Goal: Check status: Check status

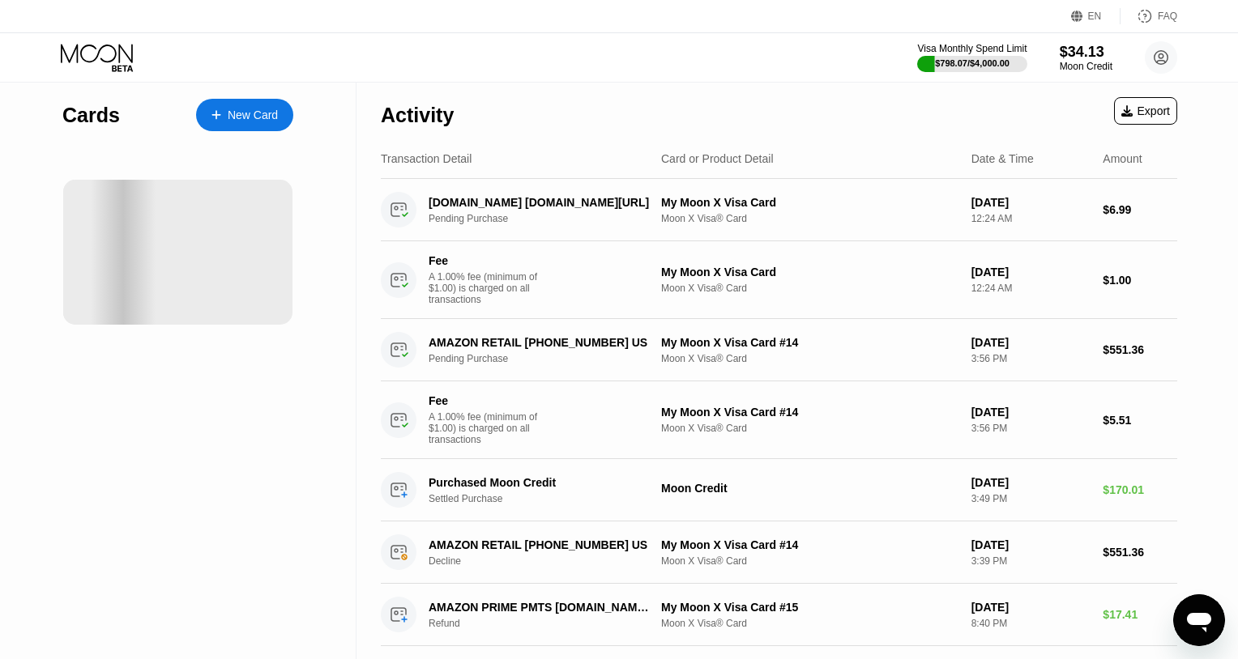
click at [783, 92] on div "Activity Export" at bounding box center [779, 111] width 796 height 57
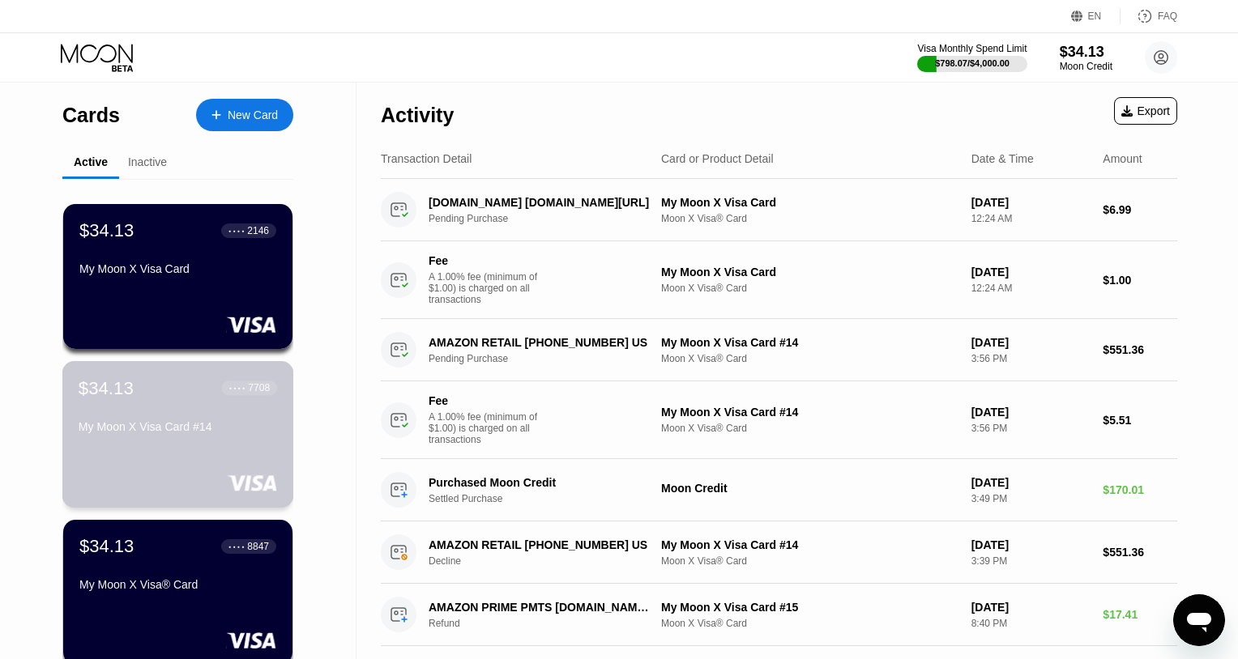
click at [238, 459] on div "$34.13 ● ● ● ● 7708 My Moon X Visa Card #14" at bounding box center [178, 434] width 232 height 147
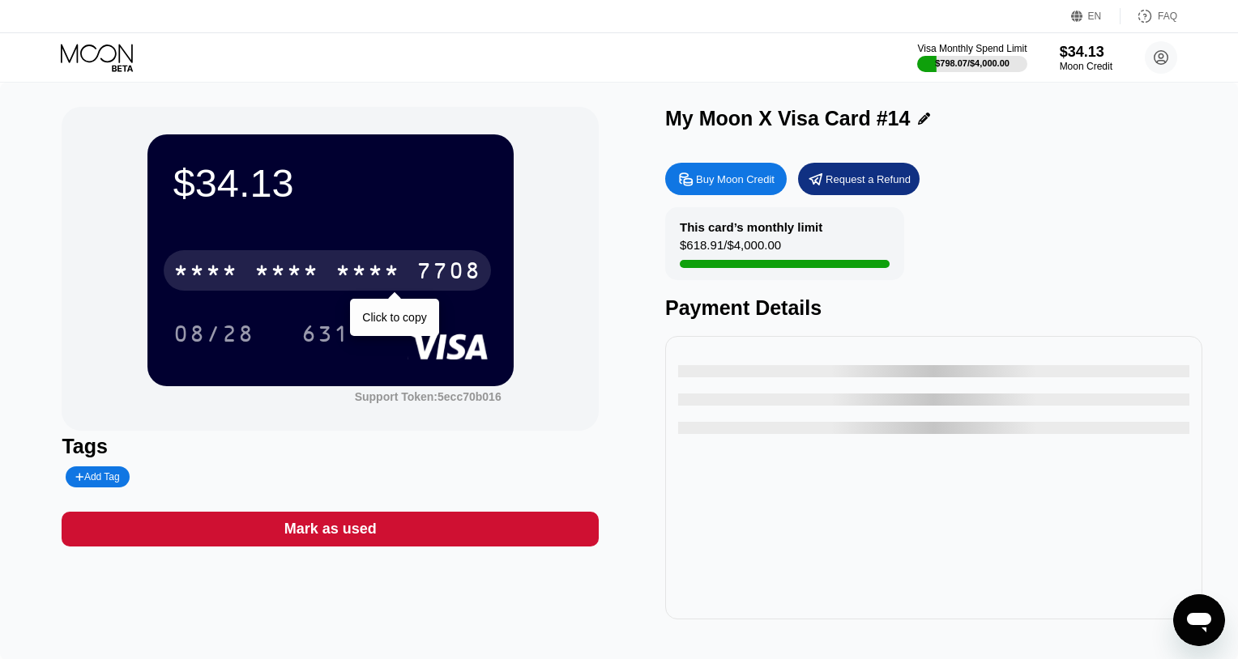
click at [463, 282] on div "7708" at bounding box center [448, 273] width 65 height 26
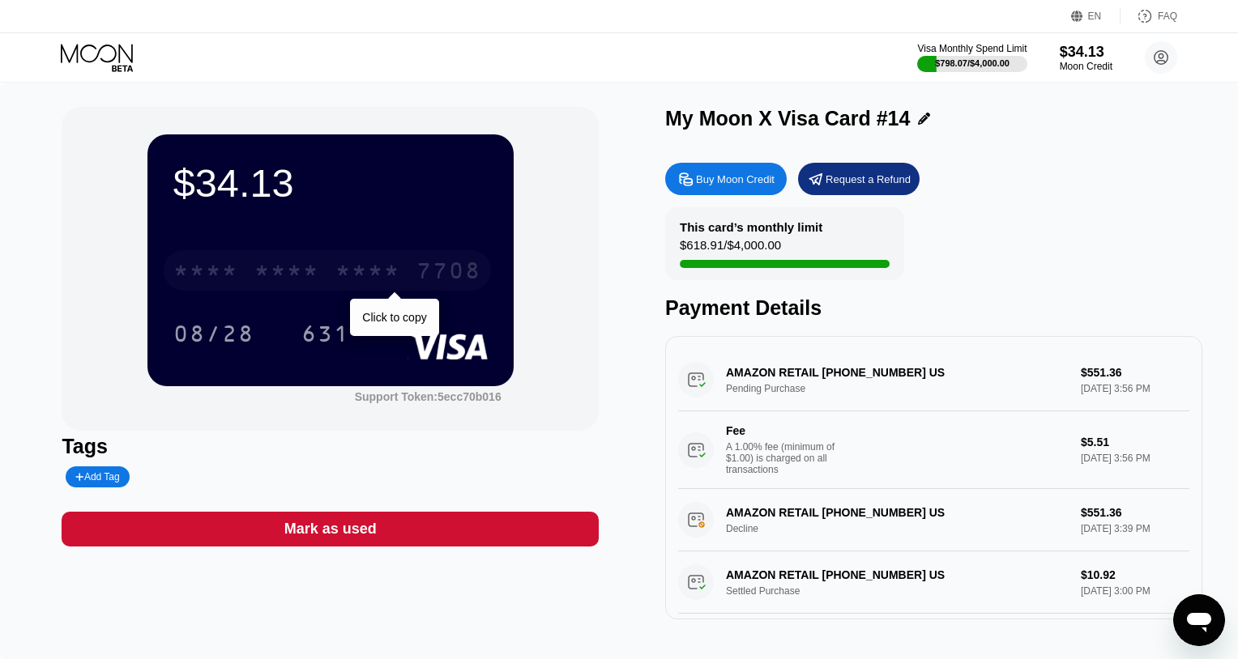
click at [447, 276] on div "7708" at bounding box center [448, 273] width 65 height 26
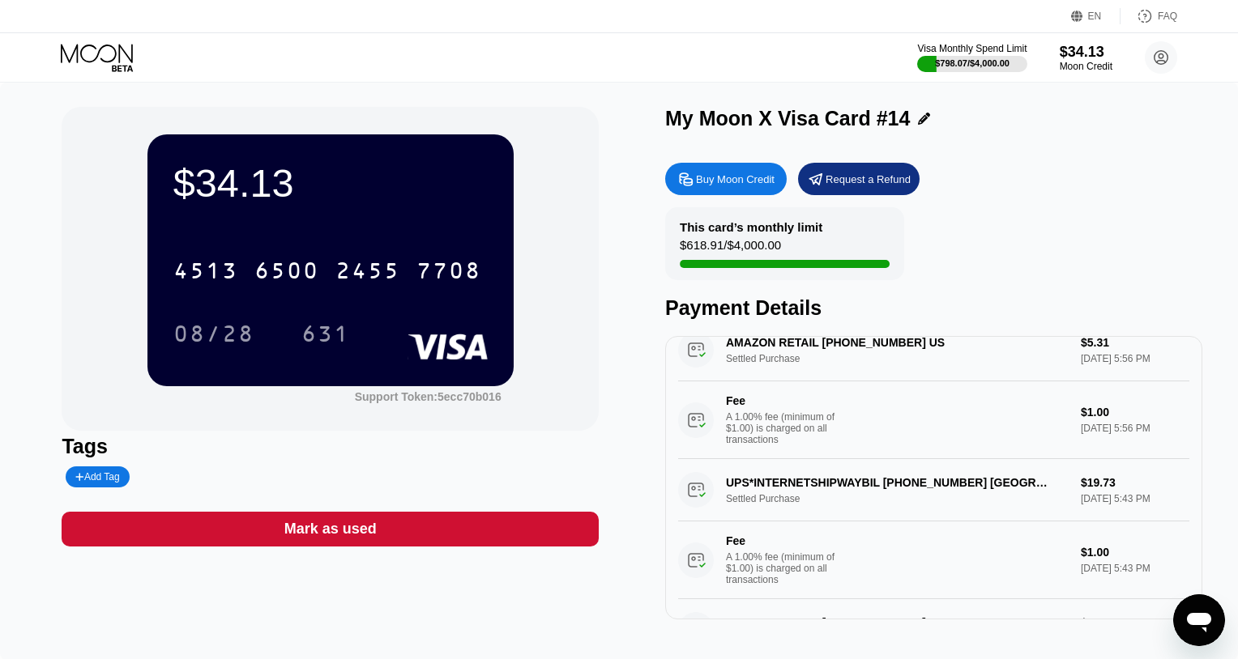
scroll to position [377, 0]
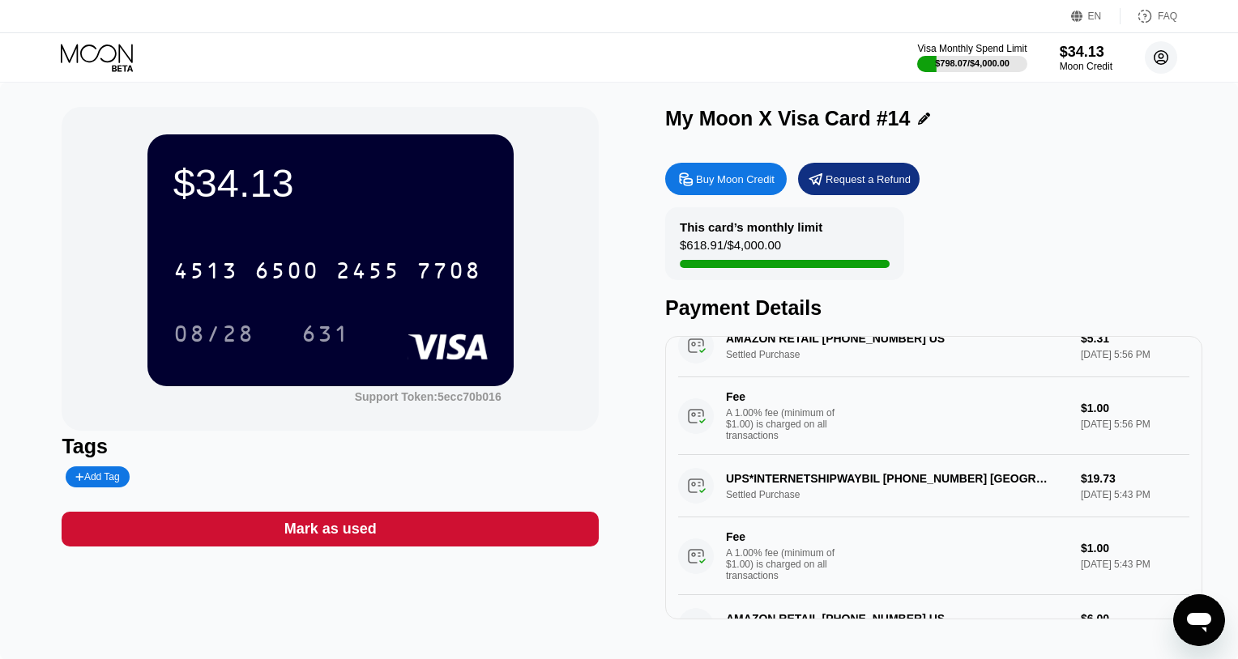
click at [1159, 53] on circle at bounding box center [1161, 57] width 32 height 32
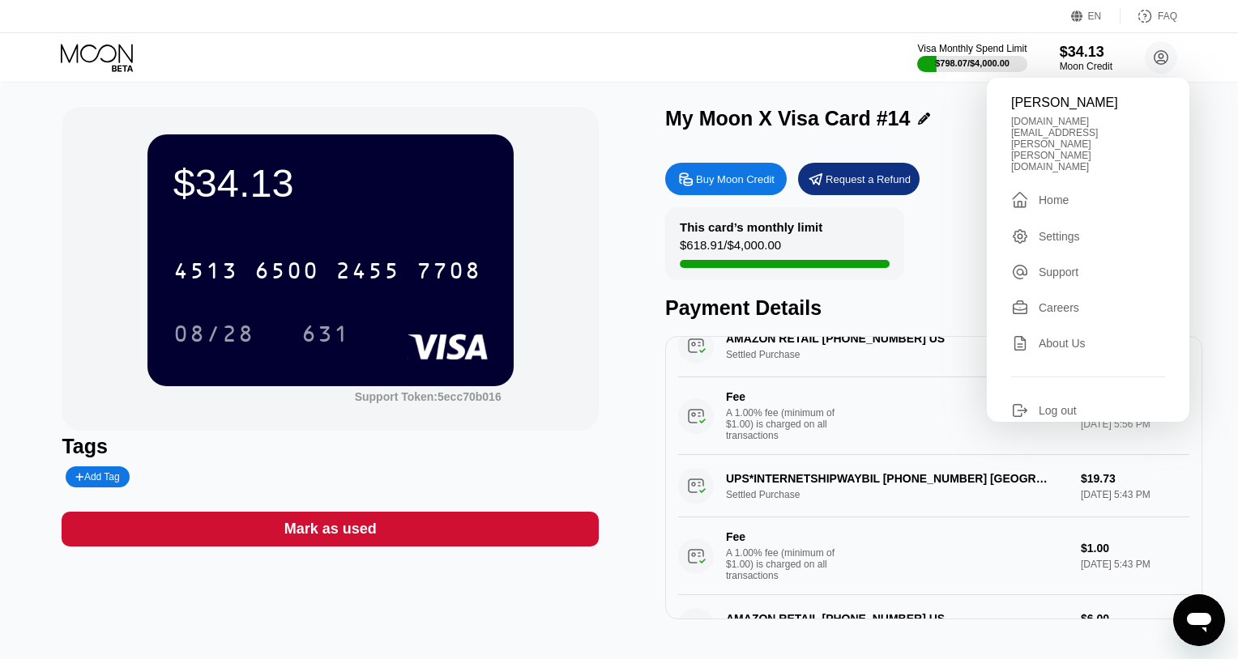
click at [1073, 190] on div " Home" at bounding box center [1088, 199] width 154 height 19
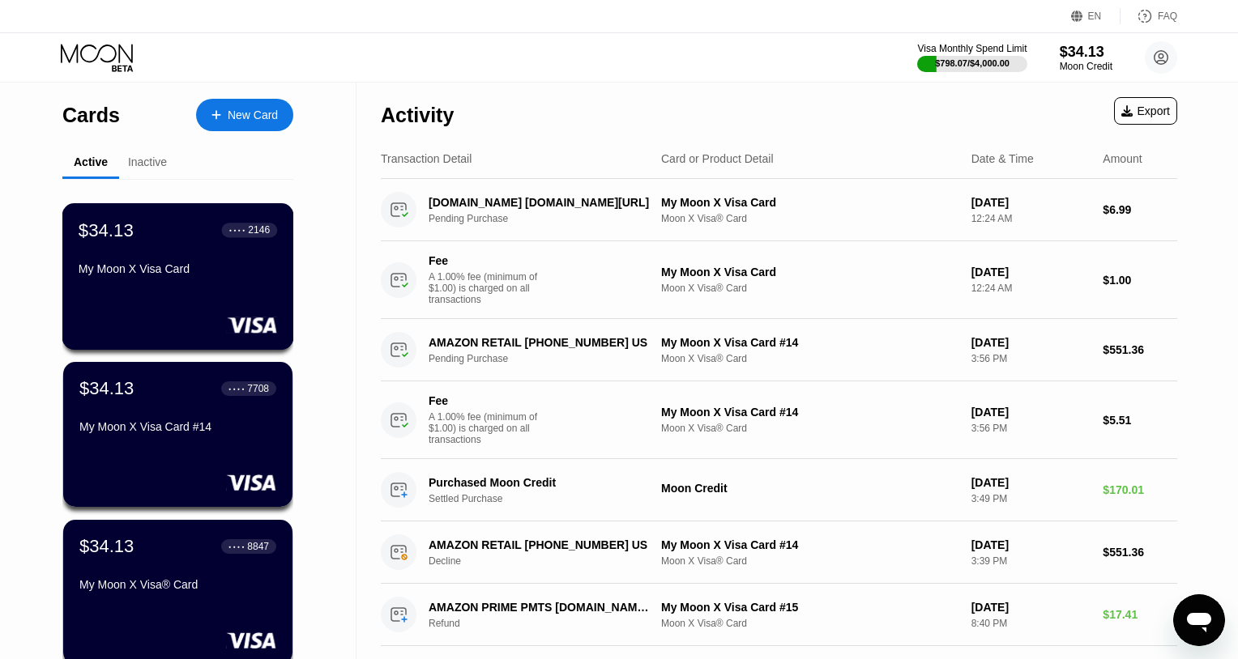
click at [248, 283] on div "$34.13 ● ● ● ● 2146 My Moon X Visa Card" at bounding box center [178, 276] width 232 height 147
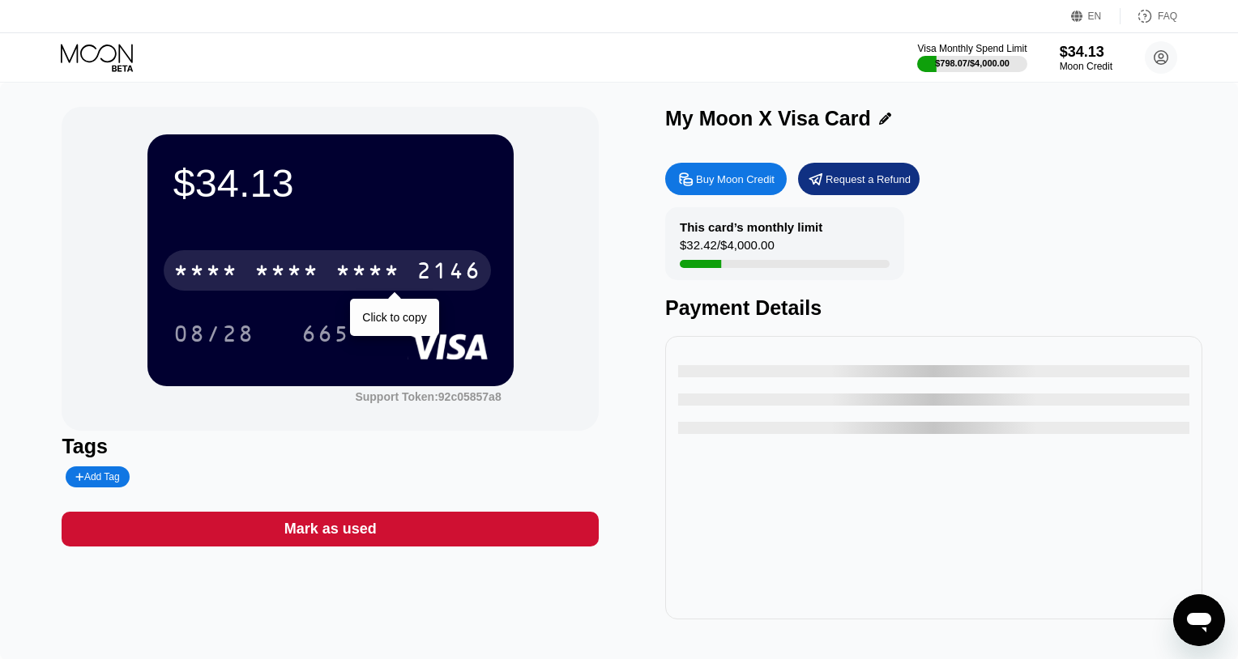
click at [446, 273] on div "2146" at bounding box center [448, 273] width 65 height 26
